Goal: Check status: Check status

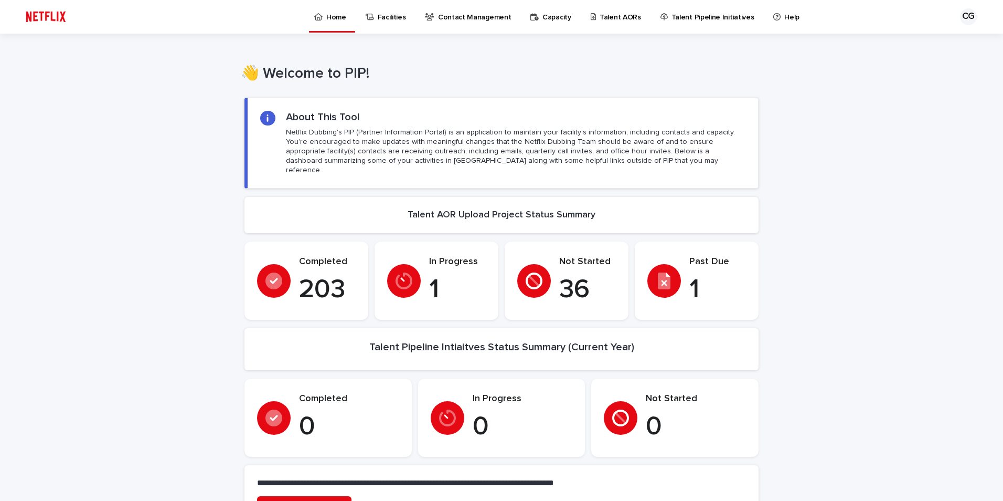
click at [591, 15] on icon at bounding box center [594, 16] width 6 height 7
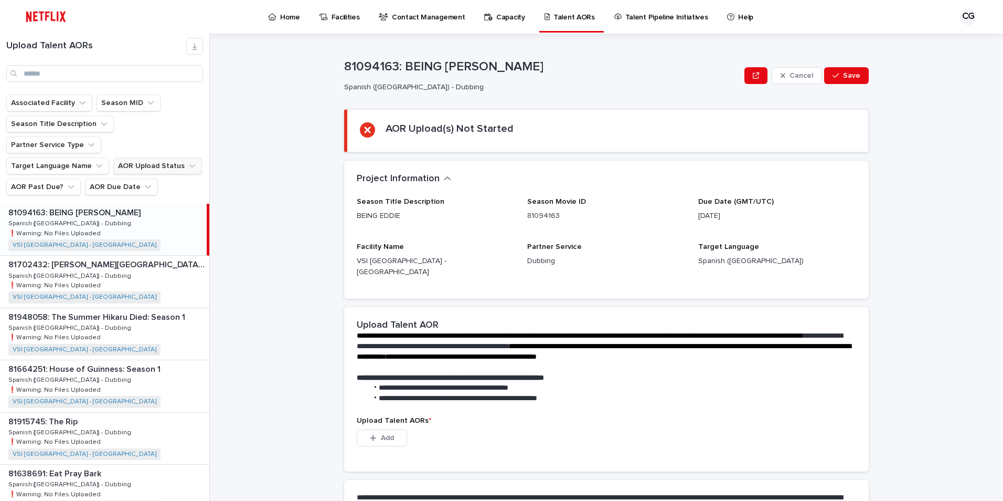
click at [178, 157] on button "AOR Upload Status" at bounding box center [157, 165] width 89 height 17
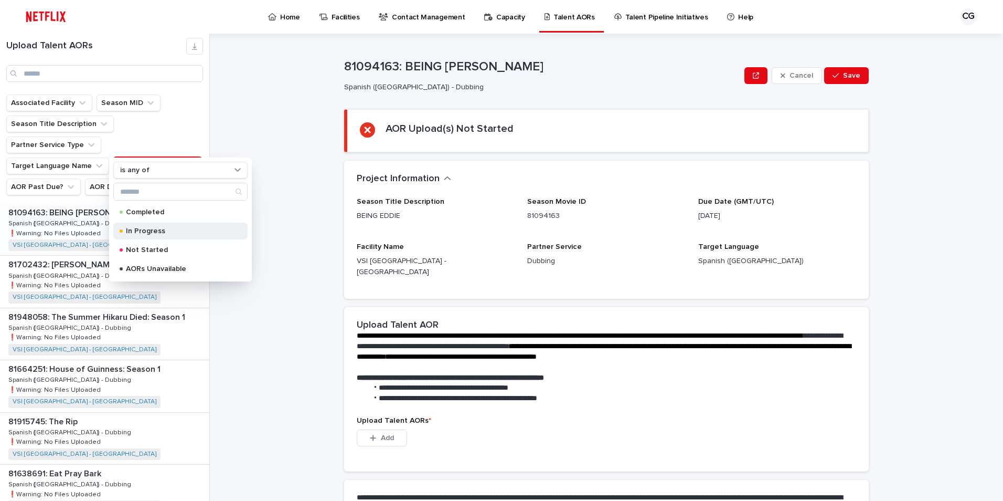
click at [148, 230] on p "In Progress" at bounding box center [178, 230] width 105 height 7
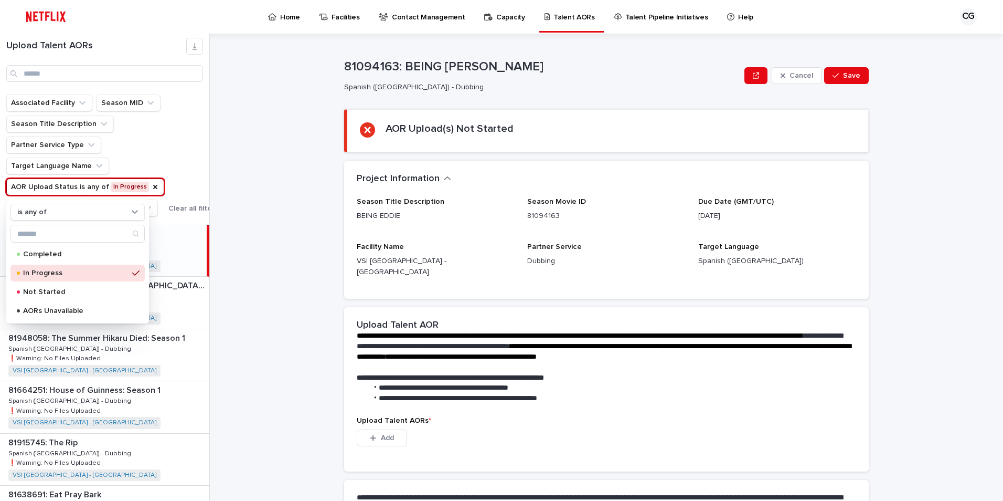
click at [246, 154] on div "**********" at bounding box center [612, 267] width 781 height 467
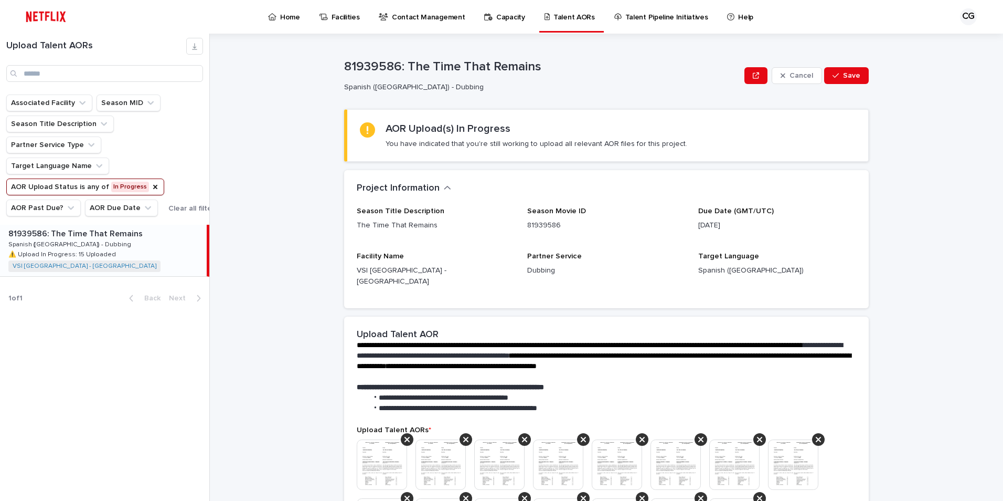
click at [99, 243] on div "81939586: The Time That Remains 81939586: The Time That Remains Spanish ([GEOGR…" at bounding box center [103, 250] width 207 height 51
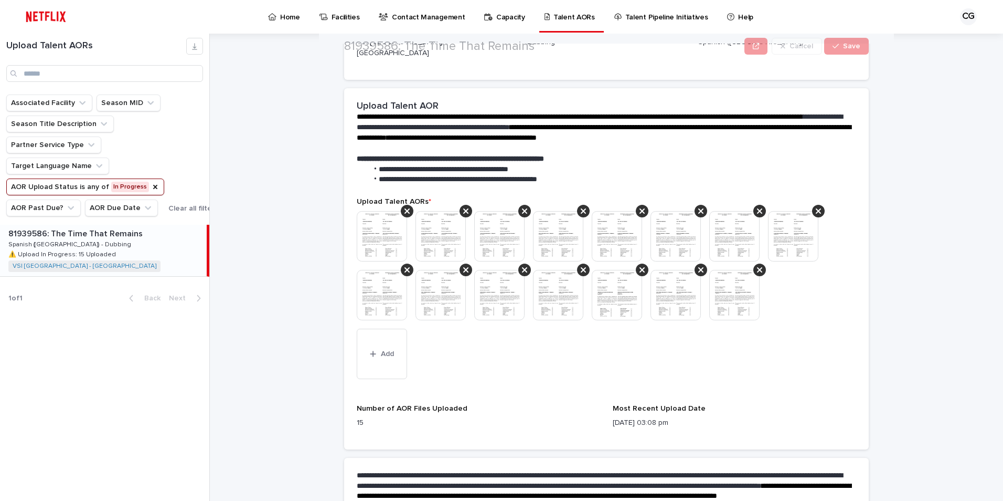
scroll to position [315, 0]
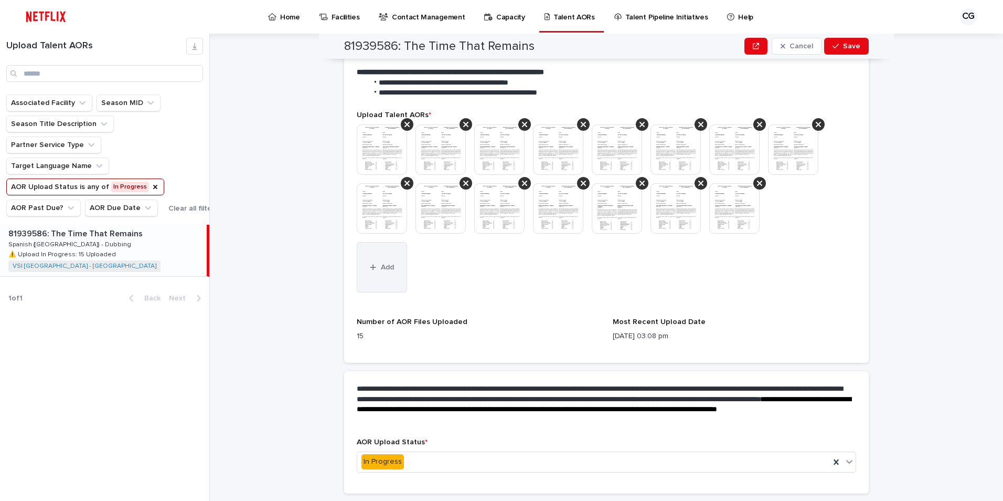
click at [385, 264] on button "Add" at bounding box center [382, 267] width 50 height 50
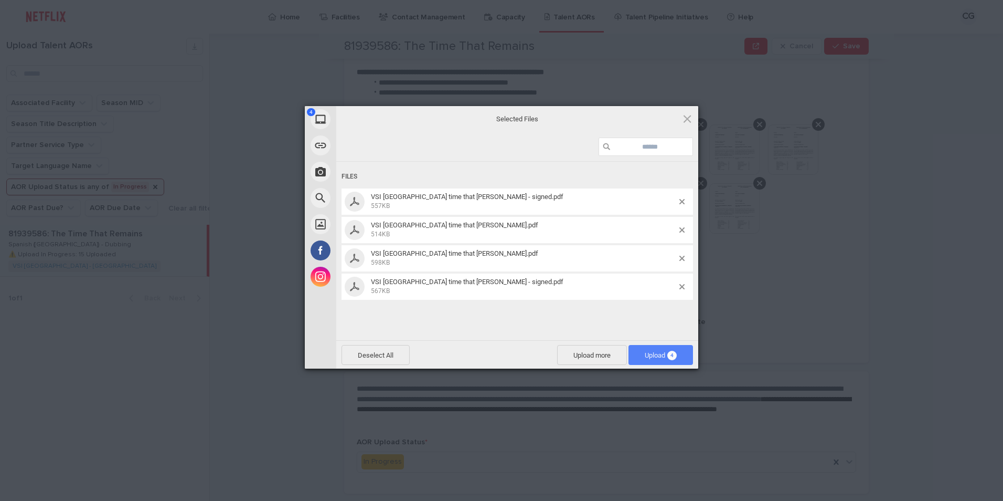
click at [656, 352] on span "Upload 4" at bounding box center [661, 355] width 32 height 8
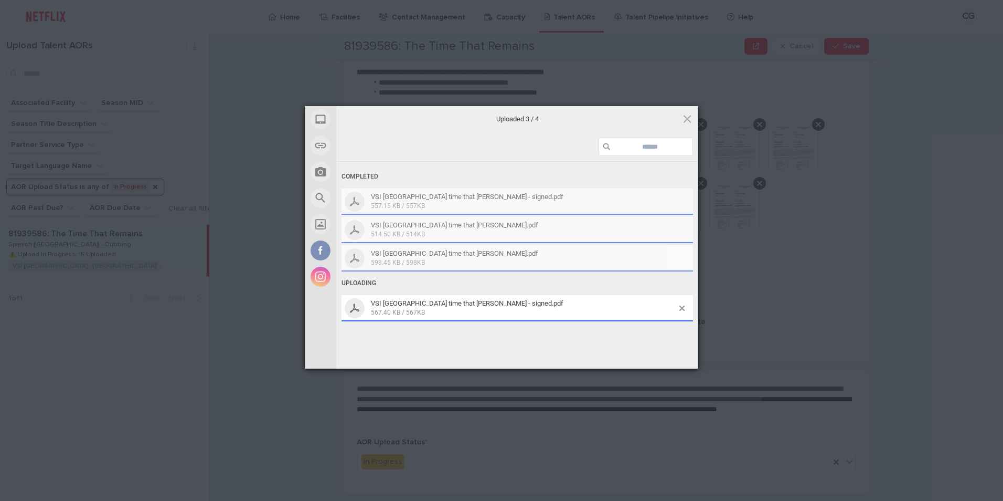
scroll to position [344, 0]
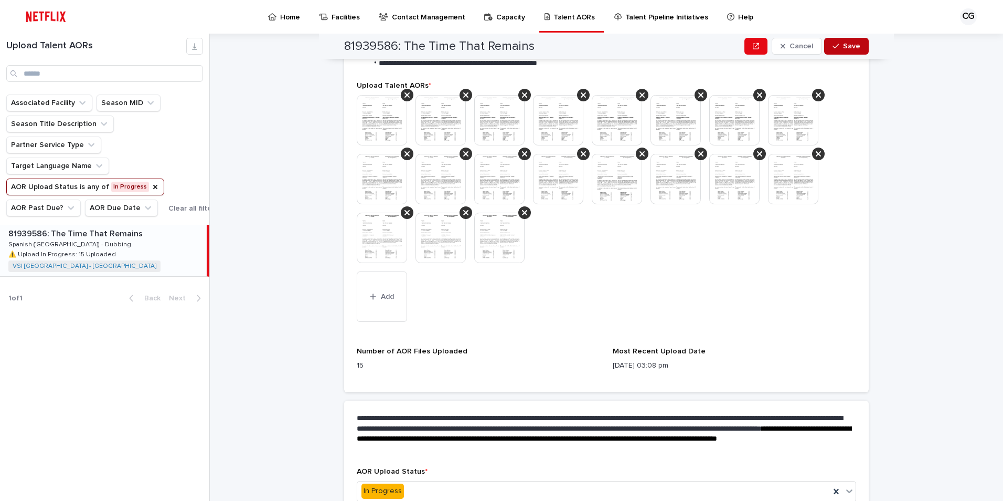
click at [843, 49] on span "Save" at bounding box center [851, 45] width 17 height 7
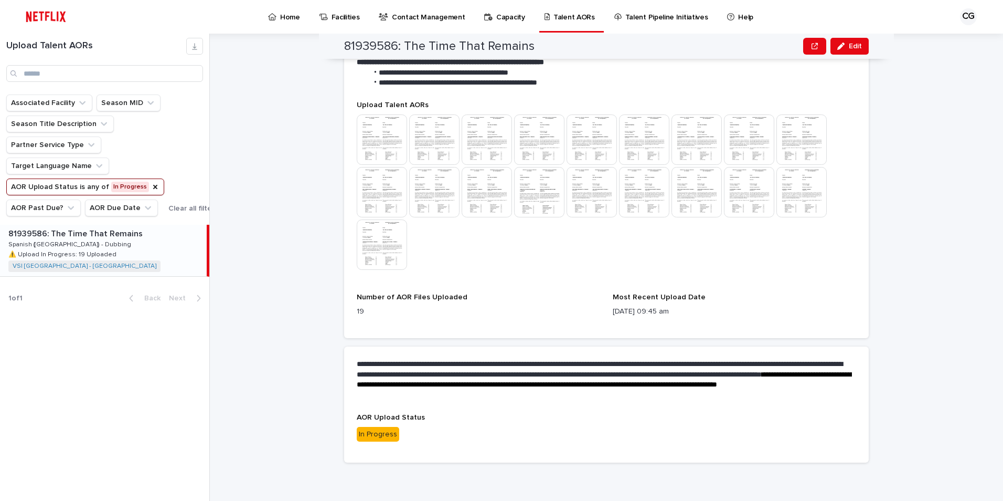
scroll to position [314, 0]
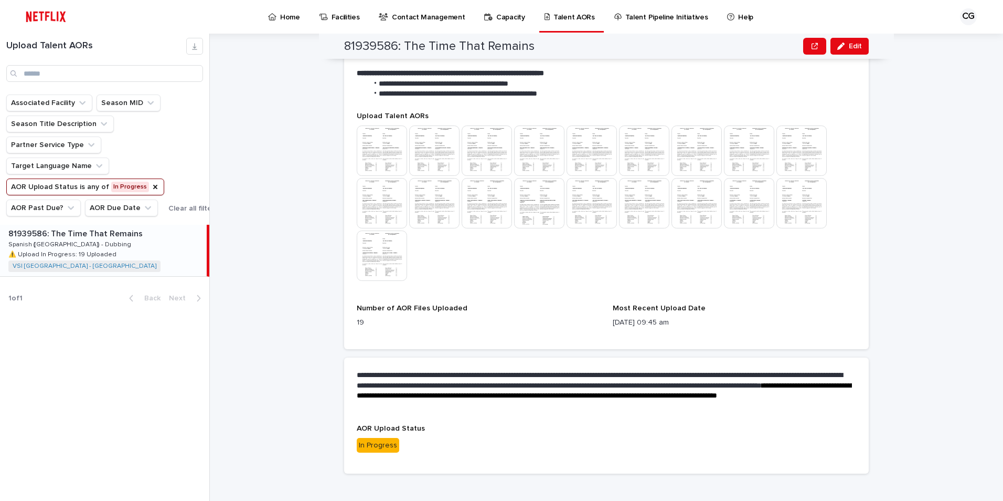
drag, startPoint x: 858, startPoint y: 44, endPoint x: 849, endPoint y: 72, distance: 30.2
click at [858, 44] on span "Edit" at bounding box center [855, 45] width 13 height 7
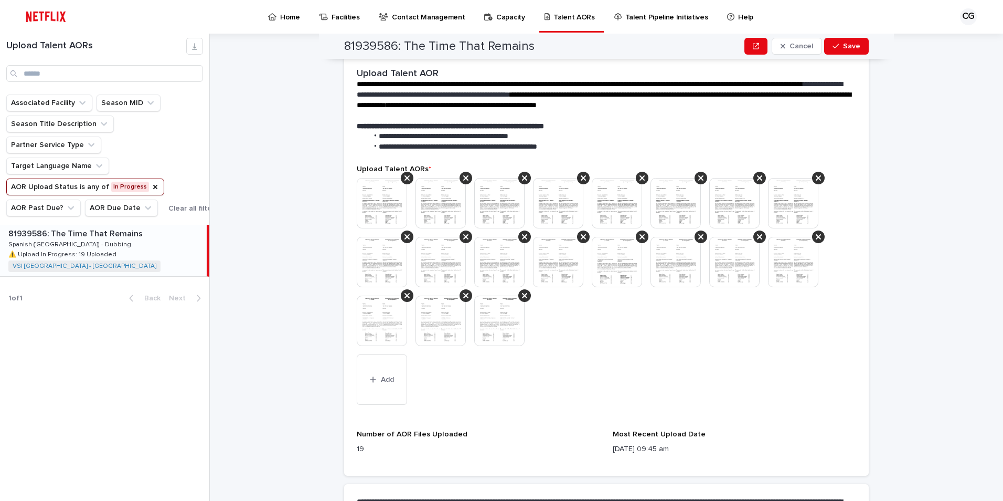
scroll to position [394, 0]
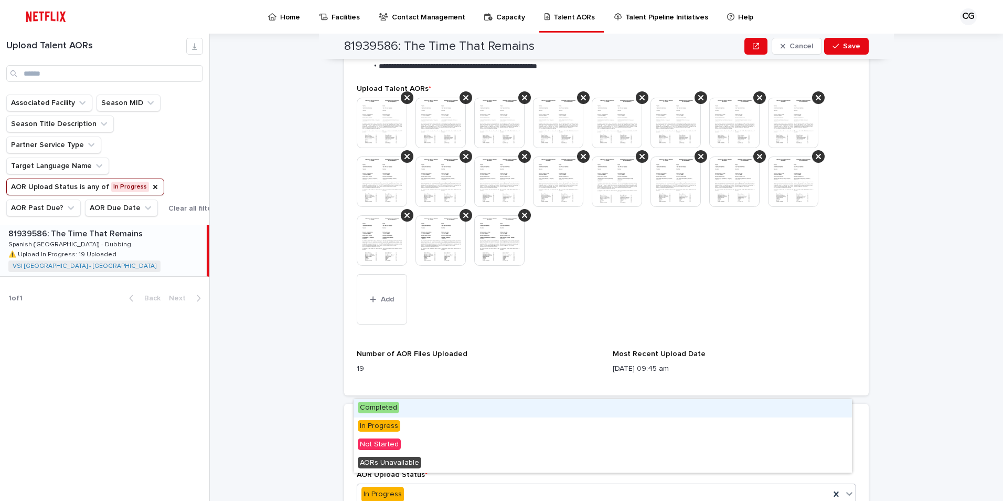
click at [495, 485] on div "In Progress" at bounding box center [593, 493] width 473 height 17
click at [388, 410] on span "Completed" at bounding box center [378, 407] width 41 height 12
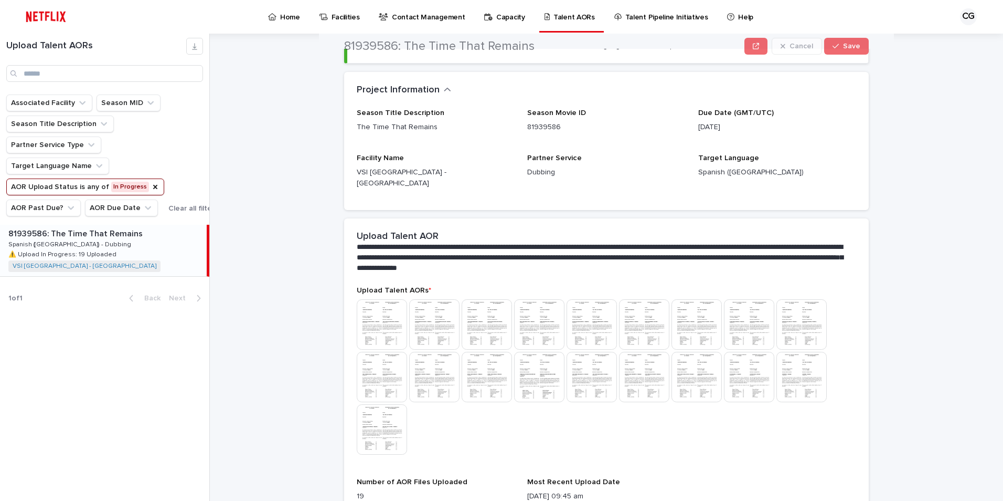
scroll to position [157, 0]
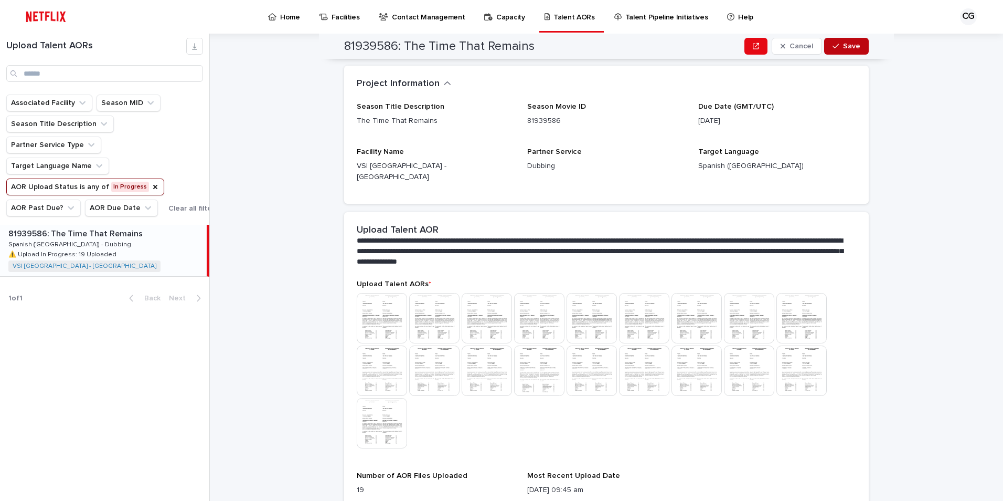
click at [839, 49] on button "Save" at bounding box center [846, 46] width 45 height 17
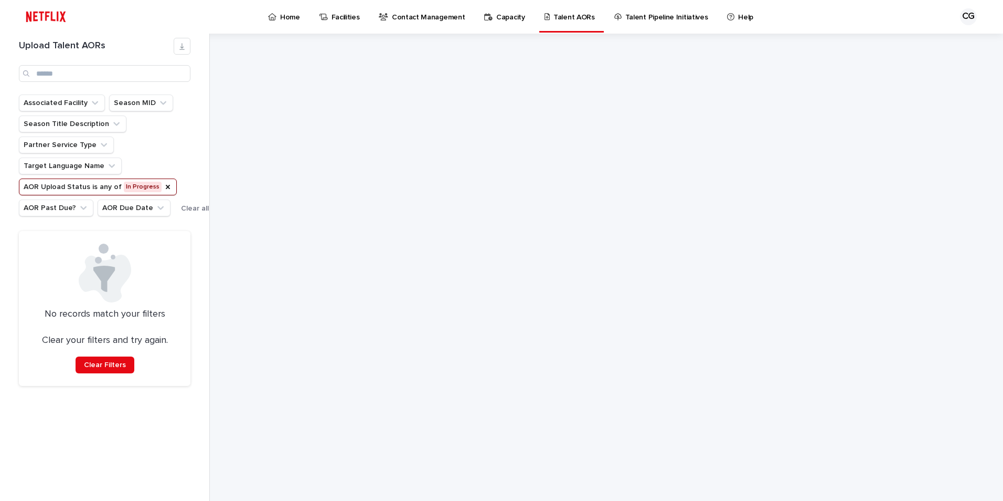
scroll to position [0, 0]
click at [166, 187] on icon "AOR Upload Status" at bounding box center [168, 187] width 4 height 4
